Goal: Information Seeking & Learning: Learn about a topic

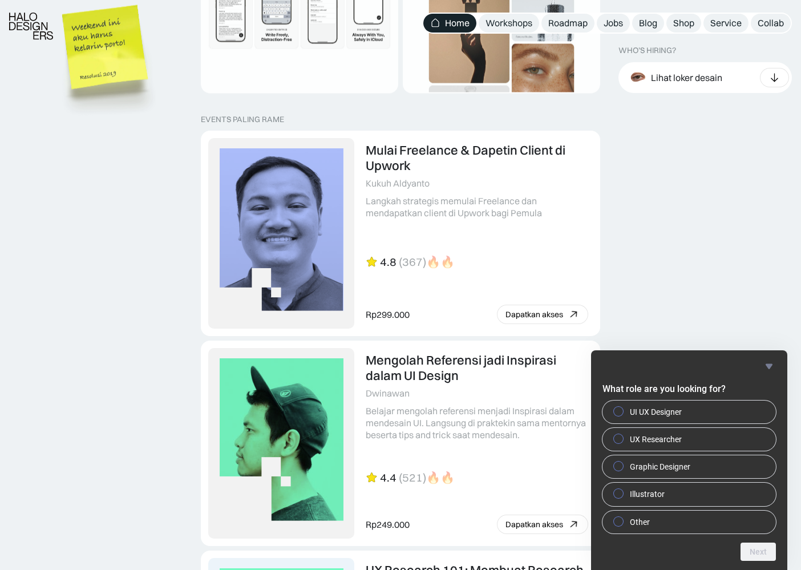
scroll to position [2346, 0]
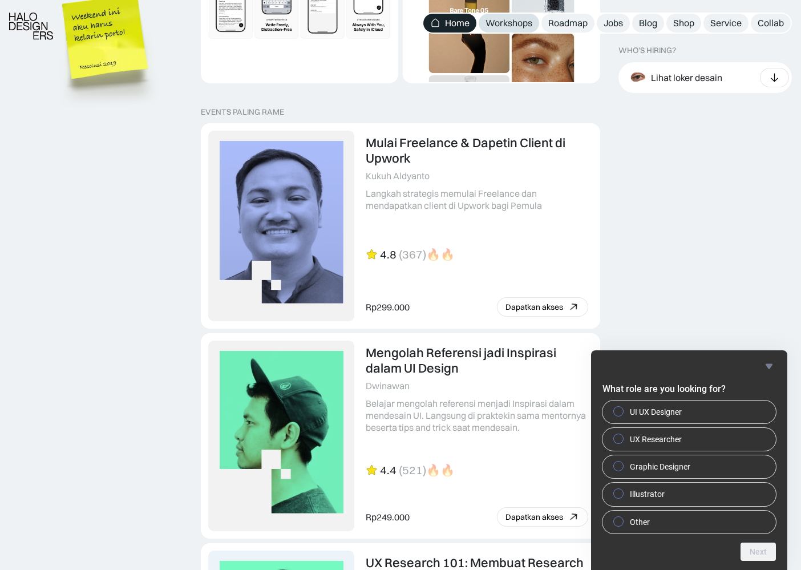
click at [526, 26] on div "Workshops" at bounding box center [508, 23] width 47 height 12
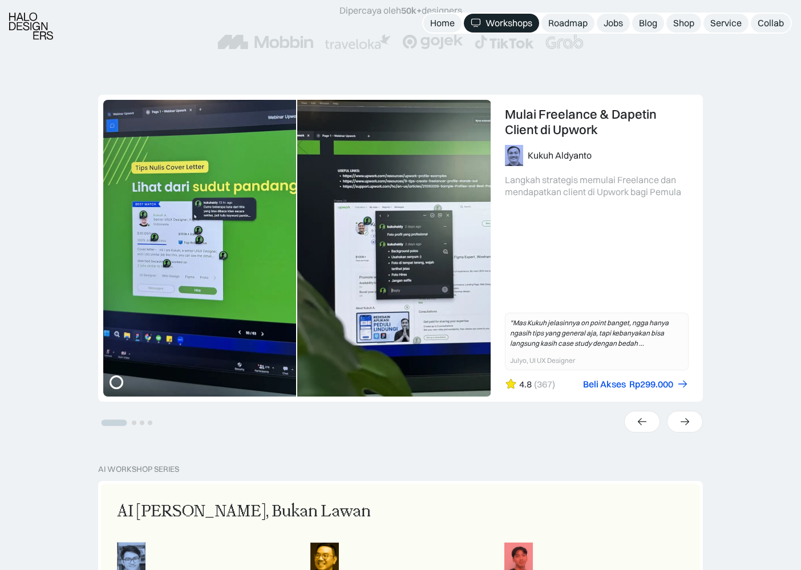
scroll to position [248, 0]
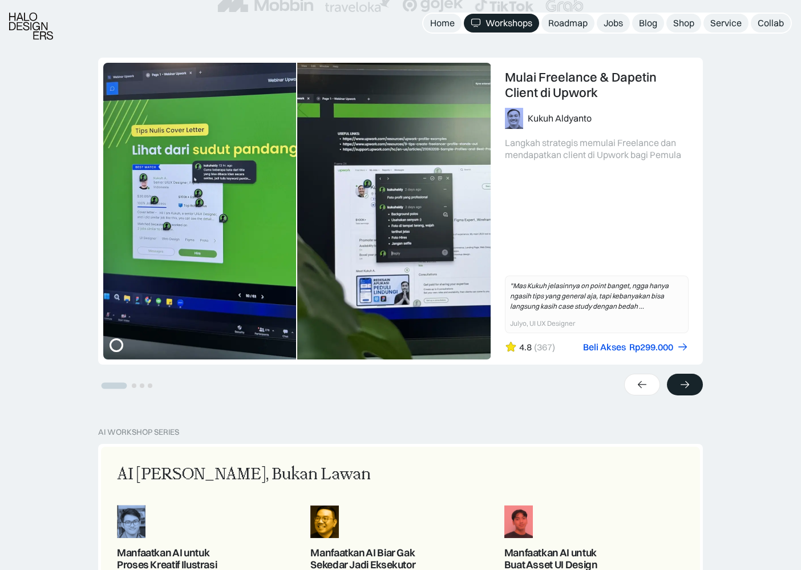
click at [683, 388] on icon at bounding box center [685, 384] width 12 height 11
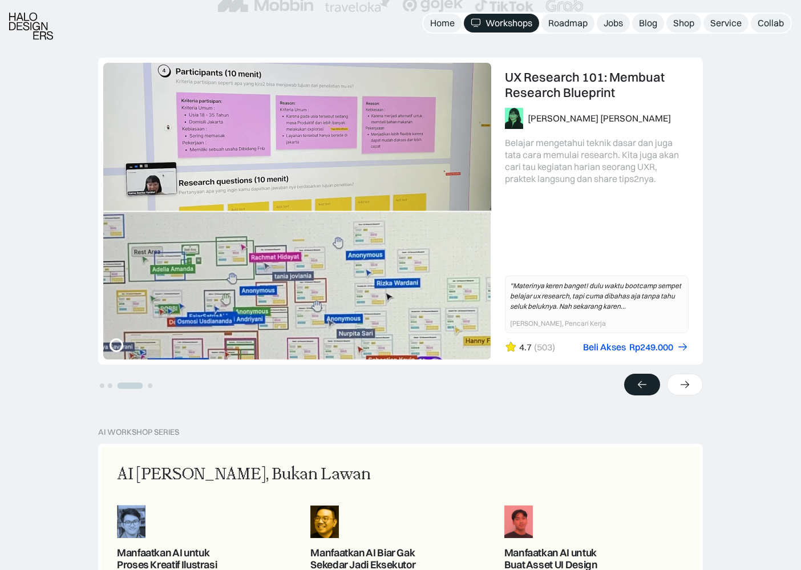
click at [647, 388] on icon at bounding box center [642, 384] width 12 height 11
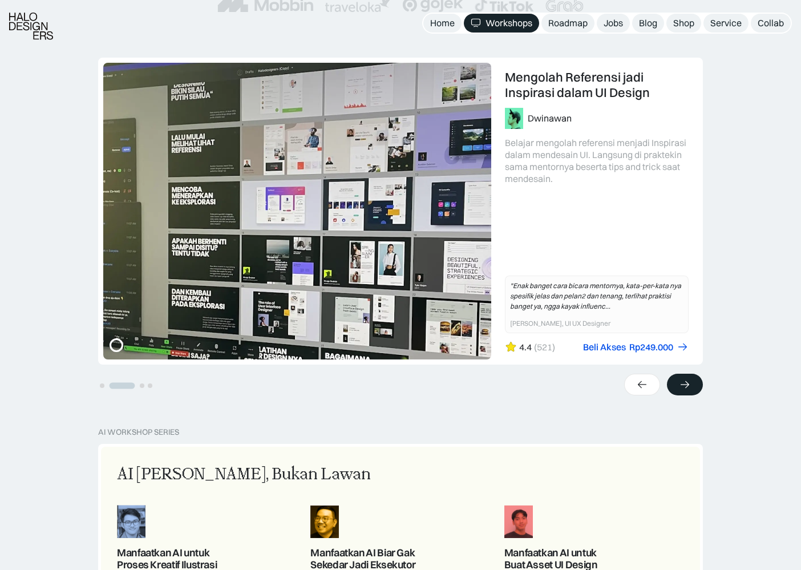
click at [690, 389] on icon at bounding box center [685, 384] width 12 height 11
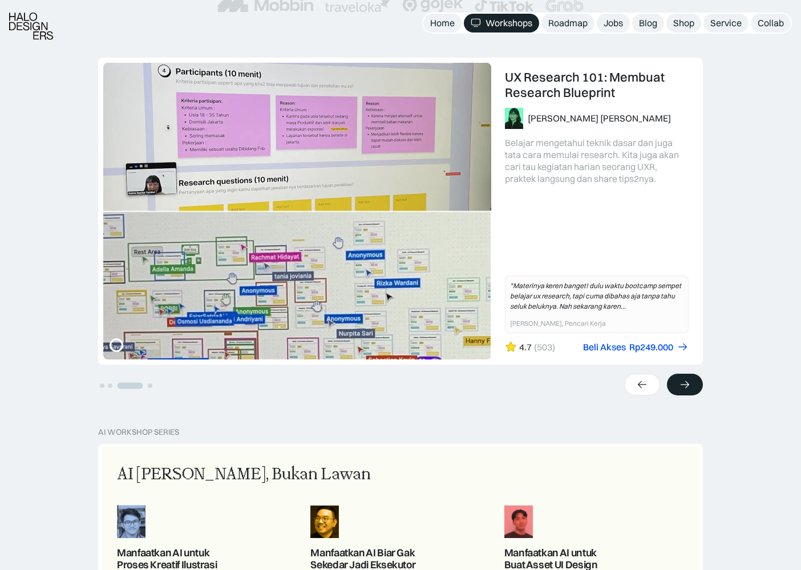
click at [690, 389] on icon at bounding box center [685, 384] width 12 height 11
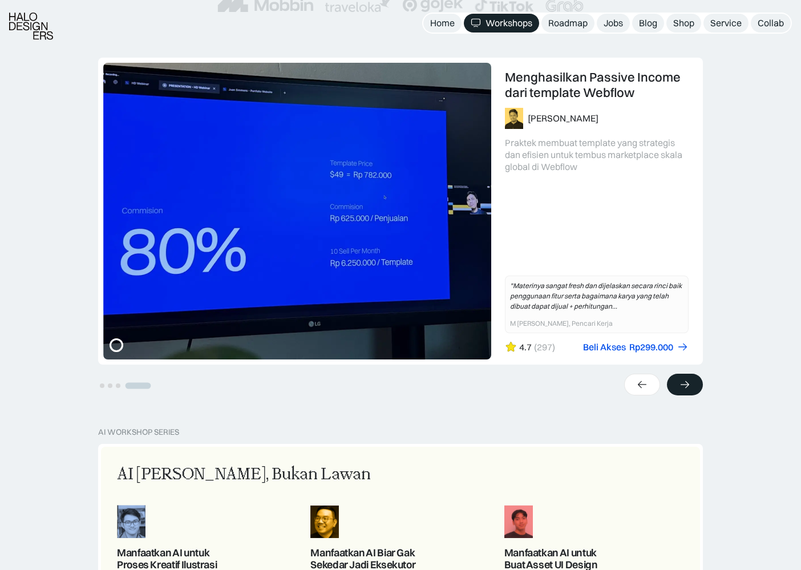
click at [690, 389] on icon at bounding box center [685, 384] width 12 height 11
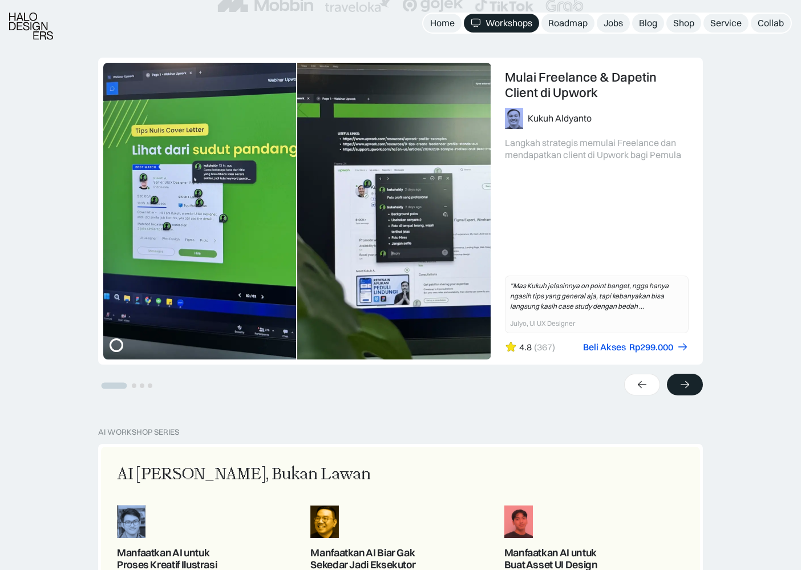
click at [690, 389] on icon at bounding box center [685, 384] width 12 height 11
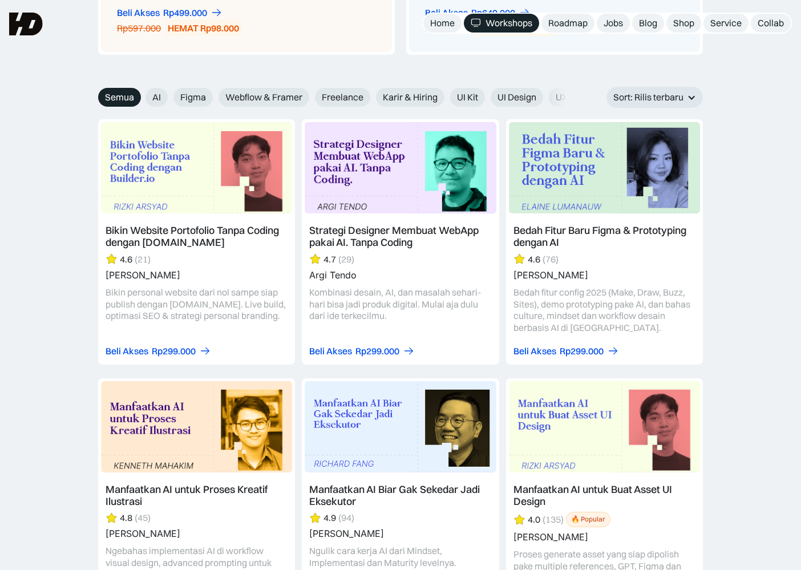
scroll to position [1253, 0]
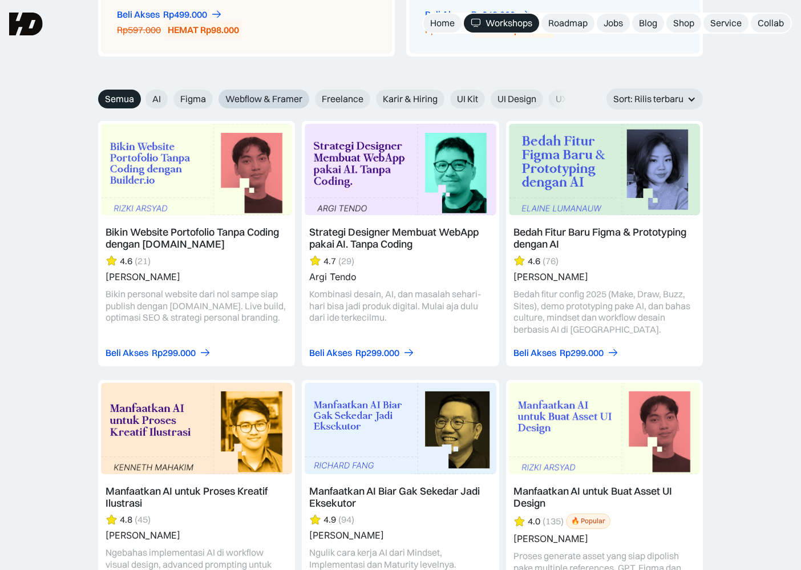
click at [250, 100] on span "Webflow & Framer" at bounding box center [263, 99] width 77 height 12
click at [214, 99] on input "Webflow & Framer" at bounding box center [210, 94] width 7 height 7
radio input "true"
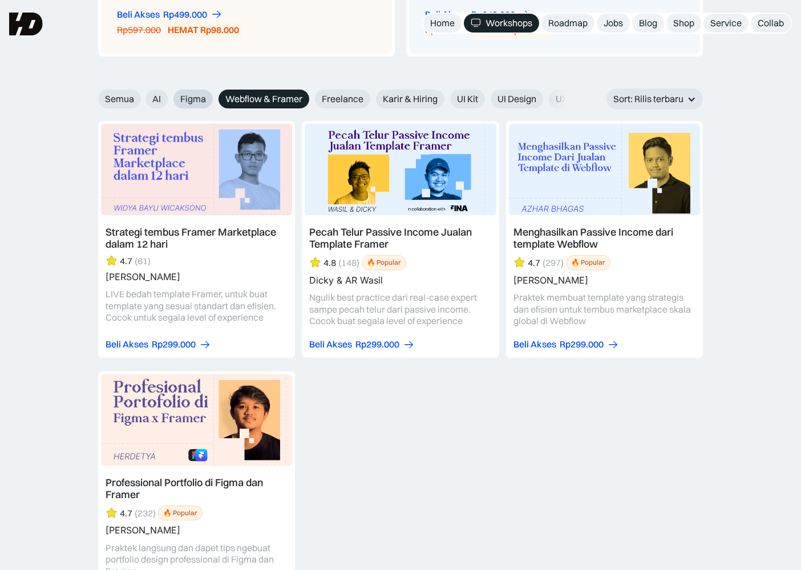
click at [192, 96] on span "Figma" at bounding box center [193, 99] width 26 height 12
click at [169, 96] on input "Figma" at bounding box center [165, 94] width 7 height 7
radio input "true"
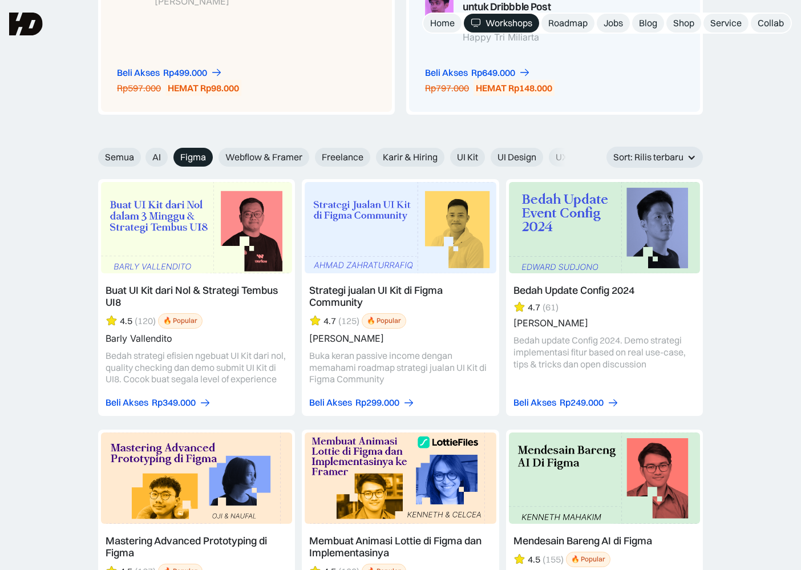
scroll to position [1194, 0]
click at [467, 155] on span "UI Kit" at bounding box center [467, 158] width 21 height 12
click at [446, 155] on input "UI Kit" at bounding box center [442, 153] width 7 height 7
radio input "true"
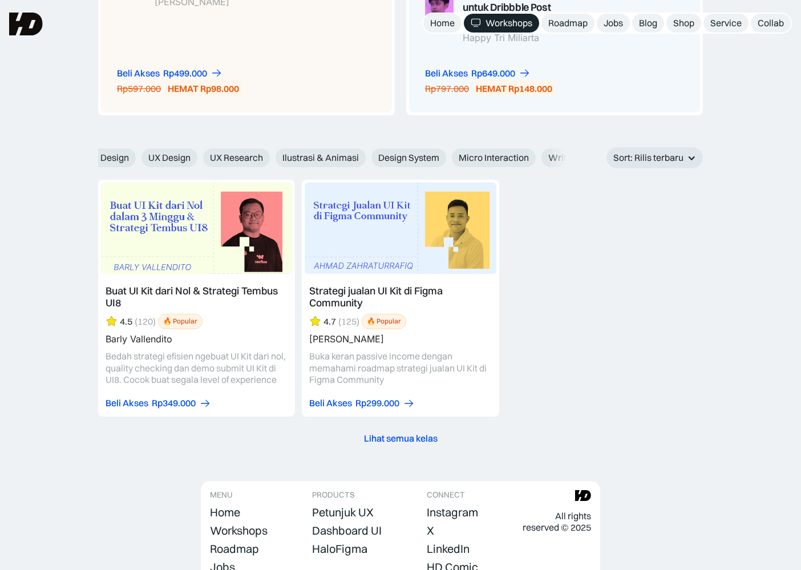
scroll to position [0, 440]
click at [376, 152] on span "Design System" at bounding box center [376, 158] width 61 height 12
click at [335, 152] on input "Design System" at bounding box center [330, 153] width 7 height 7
radio input "true"
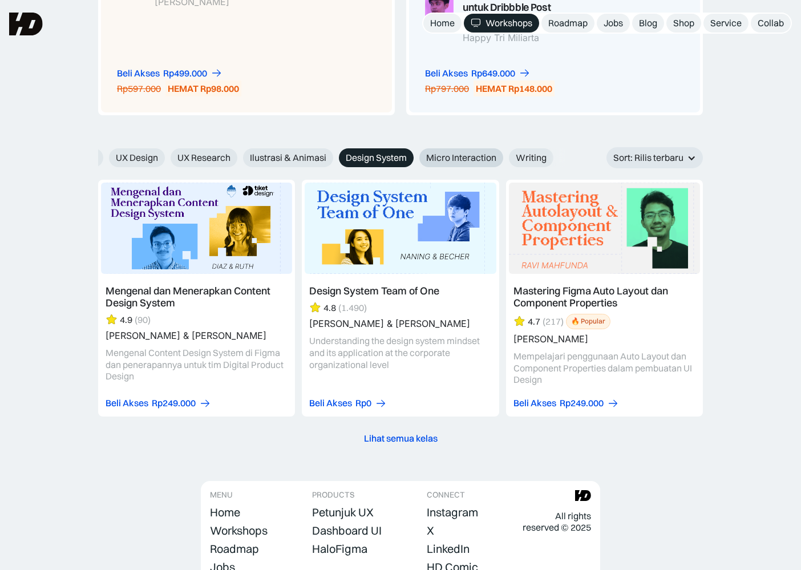
click at [459, 161] on span "Micro Interaction" at bounding box center [461, 158] width 70 height 12
click at [415, 157] on input "Micro Interaction" at bounding box center [411, 153] width 7 height 7
radio input "true"
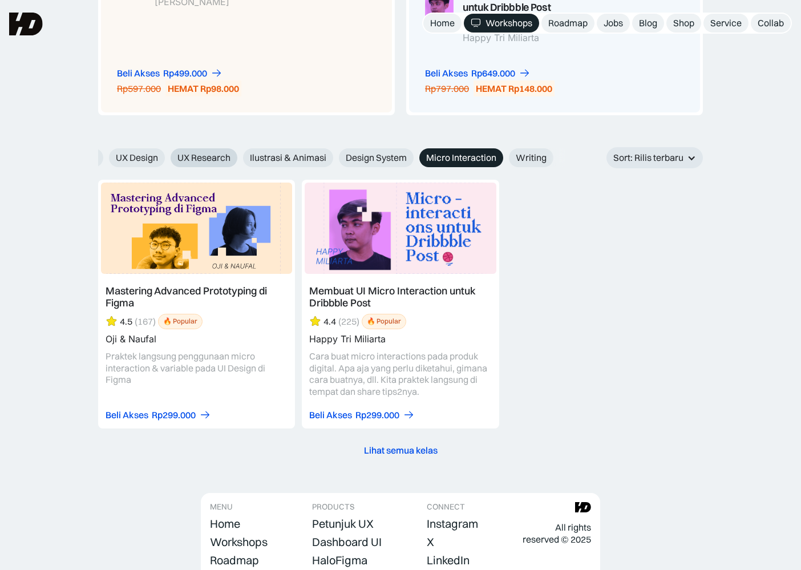
click at [203, 161] on span "UX Research" at bounding box center [203, 158] width 53 height 12
click at [167, 157] on input "UX Research" at bounding box center [162, 153] width 7 height 7
radio input "true"
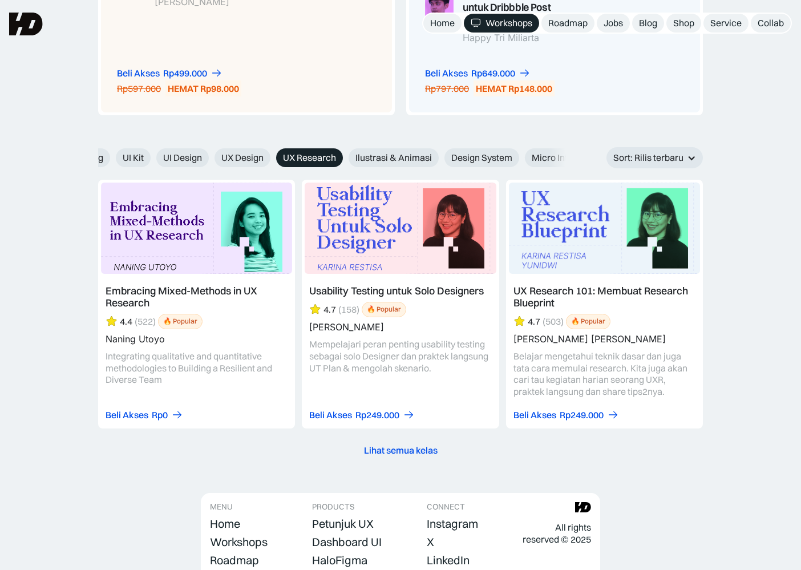
scroll to position [0, 333]
click at [242, 165] on label "UX Design" at bounding box center [244, 157] width 56 height 19
click at [212, 157] on input "UX Design" at bounding box center [207, 153] width 7 height 7
radio input "true"
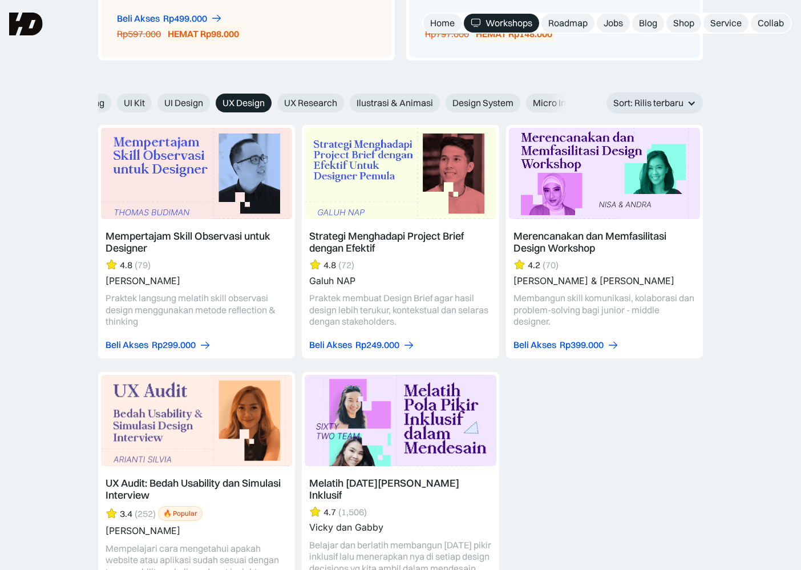
scroll to position [1241, 0]
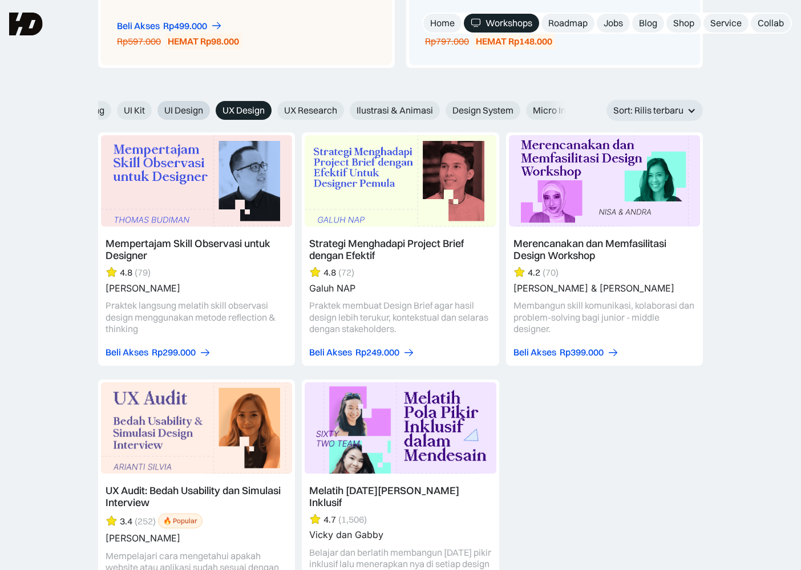
click at [179, 113] on span "UI Design" at bounding box center [183, 110] width 39 height 12
click at [153, 110] on input "UI Design" at bounding box center [149, 106] width 7 height 7
radio input "true"
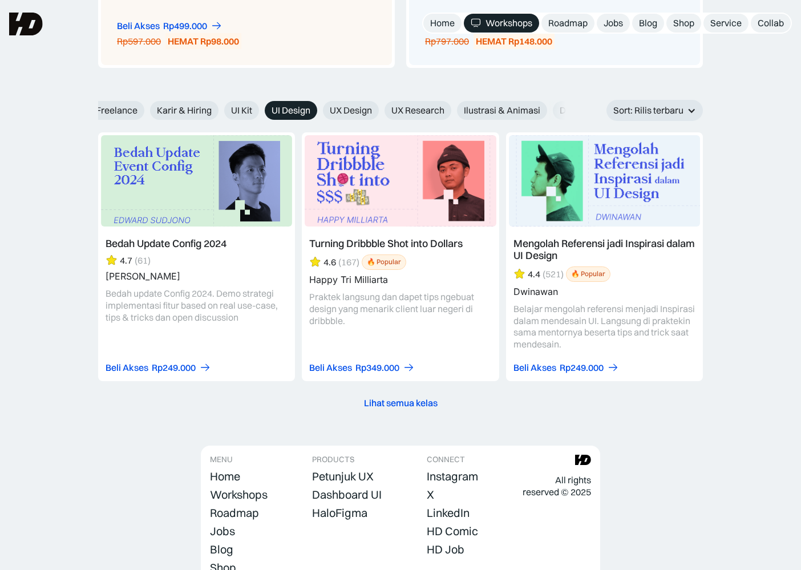
scroll to position [0, 225]
click at [236, 114] on span "UI Kit" at bounding box center [242, 110] width 21 height 12
click at [221, 110] on input "UI Kit" at bounding box center [217, 106] width 7 height 7
radio input "true"
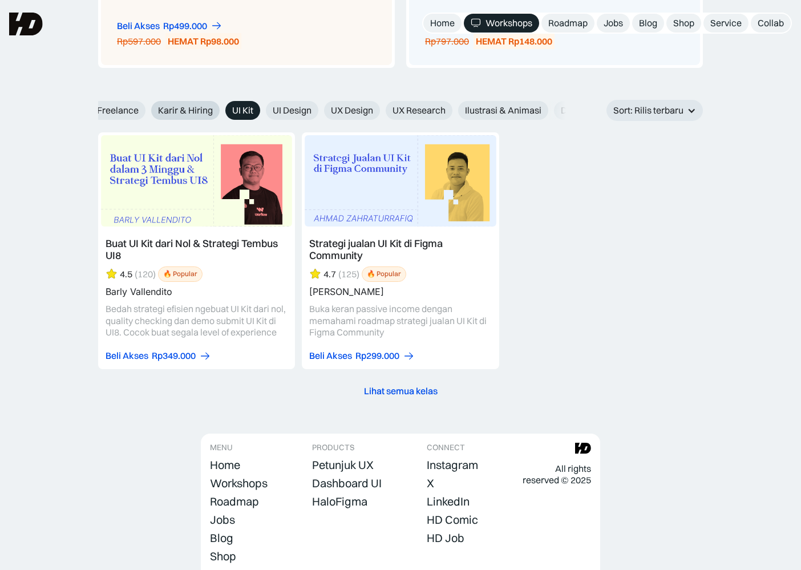
click at [196, 112] on span "Karir & Hiring" at bounding box center [185, 110] width 55 height 12
click at [147, 110] on input "Karir & Hiring" at bounding box center [143, 106] width 7 height 7
radio input "true"
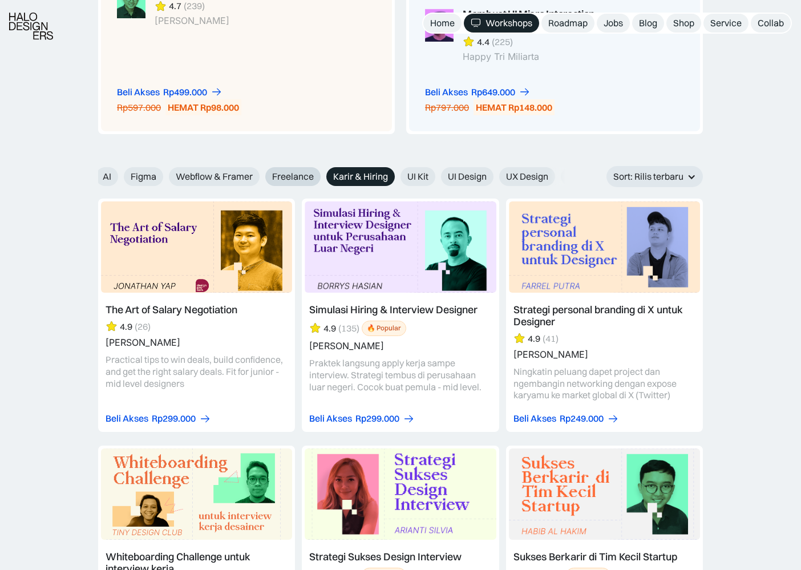
scroll to position [0, 31]
click at [236, 180] on span "Webflow & Framer" at bounding box center [232, 177] width 77 height 12
click at [183, 176] on input "Webflow & Framer" at bounding box center [179, 172] width 7 height 7
radio input "true"
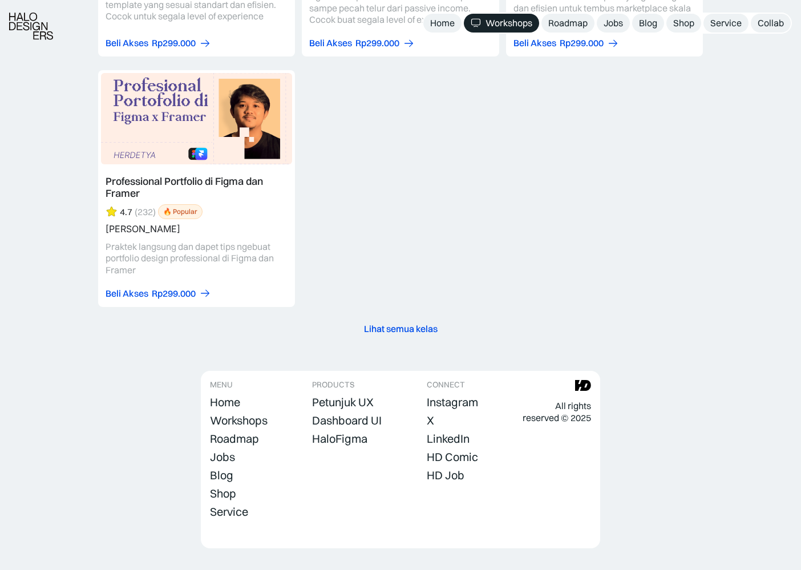
scroll to position [1578, 0]
